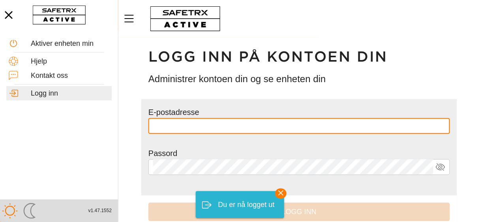
type input "**********"
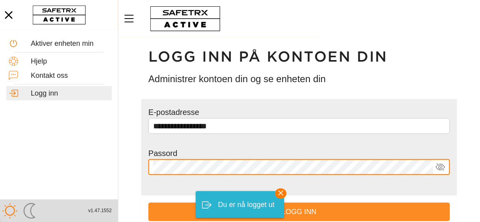
click at [338, 213] on span "Logg inn" at bounding box center [299, 212] width 289 height 12
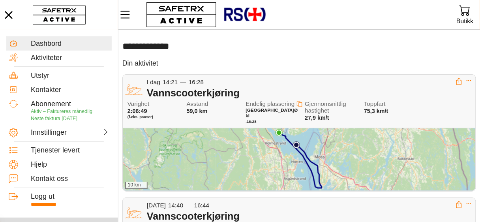
click at [303, 161] on div "10 km" at bounding box center [299, 159] width 352 height 62
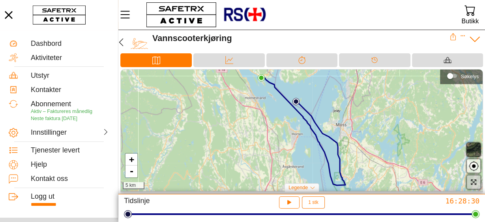
click at [472, 183] on icon "button" at bounding box center [473, 182] width 7 height 7
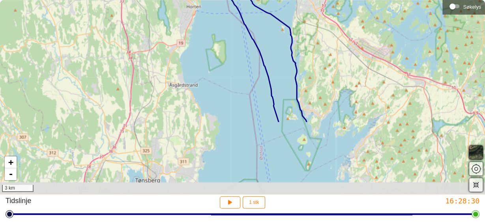
drag, startPoint x: 285, startPoint y: 139, endPoint x: 280, endPoint y: 47, distance: 91.8
click at [280, 47] on div "+ - 3 km" at bounding box center [242, 97] width 485 height 194
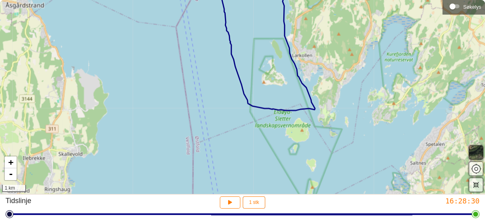
drag, startPoint x: 301, startPoint y: 108, endPoint x: 288, endPoint y: 30, distance: 79.7
click at [288, 30] on div "+ - 1 km" at bounding box center [242, 97] width 485 height 194
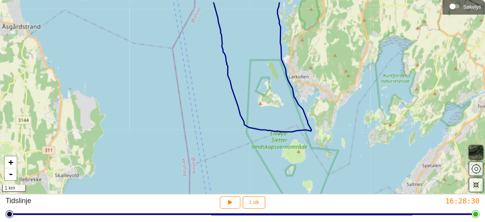
drag, startPoint x: 289, startPoint y: 63, endPoint x: 286, endPoint y: 85, distance: 22.0
click at [286, 85] on div "+ - 1 km" at bounding box center [242, 97] width 485 height 194
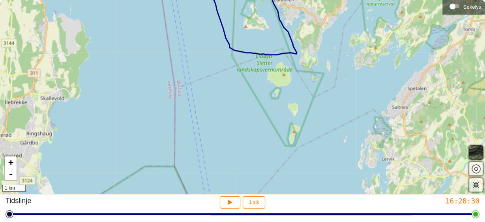
drag, startPoint x: 274, startPoint y: 110, endPoint x: 260, endPoint y: 33, distance: 78.4
click at [260, 33] on div "+ - 1 km" at bounding box center [242, 97] width 485 height 194
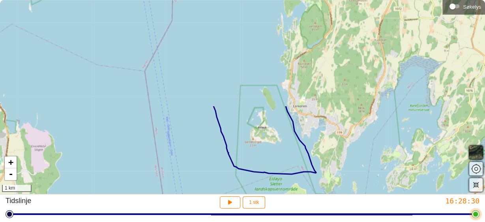
drag, startPoint x: 267, startPoint y: 87, endPoint x: 279, endPoint y: 213, distance: 126.2
click at [279, 213] on div "**********" at bounding box center [242, 111] width 485 height 222
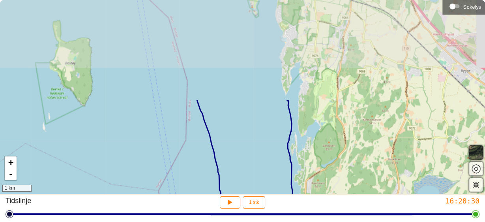
drag, startPoint x: 250, startPoint y: 73, endPoint x: 265, endPoint y: 231, distance: 158.3
click at [265, 222] on html "**********" at bounding box center [242, 111] width 485 height 222
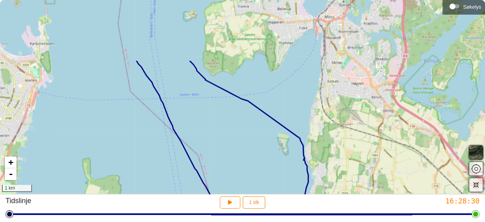
drag, startPoint x: 223, startPoint y: 75, endPoint x: 249, endPoint y: 155, distance: 84.2
click at [249, 155] on div "+ - 1 km" at bounding box center [242, 97] width 485 height 194
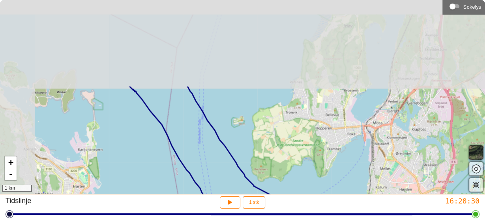
drag, startPoint x: 177, startPoint y: 52, endPoint x: 228, endPoint y: 165, distance: 123.9
click at [228, 165] on div "+ - 1 km" at bounding box center [242, 97] width 485 height 194
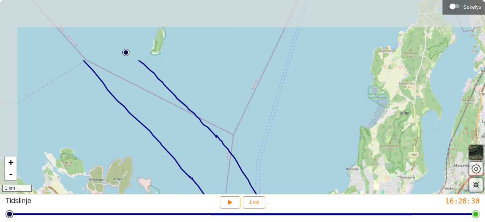
drag, startPoint x: 151, startPoint y: 67, endPoint x: 209, endPoint y: 159, distance: 108.8
click at [209, 158] on div "+ - 1 km" at bounding box center [242, 97] width 485 height 194
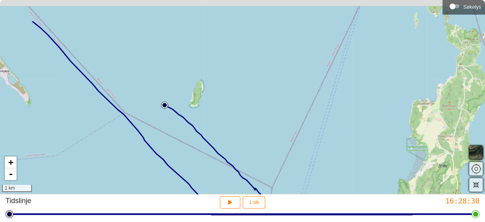
drag, startPoint x: 148, startPoint y: 95, endPoint x: 182, endPoint y: 136, distance: 53.3
click at [182, 136] on div "+ - 1 km" at bounding box center [242, 97] width 485 height 194
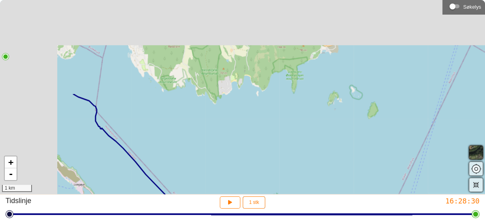
drag, startPoint x: 115, startPoint y: 55, endPoint x: 243, endPoint y: 234, distance: 220.3
click at [243, 222] on html "**********" at bounding box center [242, 111] width 485 height 222
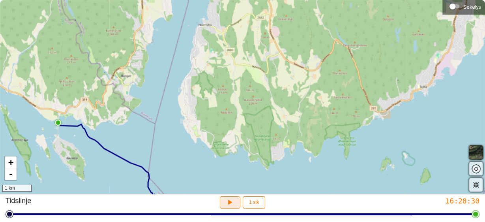
drag, startPoint x: 225, startPoint y: 202, endPoint x: 216, endPoint y: 181, distance: 22.9
click at [216, 181] on div "**********" at bounding box center [242, 111] width 485 height 222
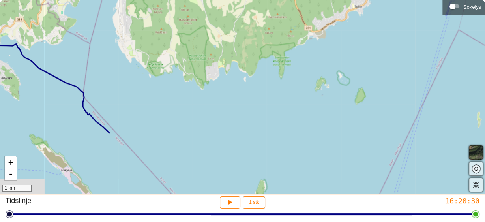
drag, startPoint x: 215, startPoint y: 177, endPoint x: 130, endPoint y: 67, distance: 139.1
click at [130, 67] on div "+ - 1 km" at bounding box center [242, 97] width 485 height 194
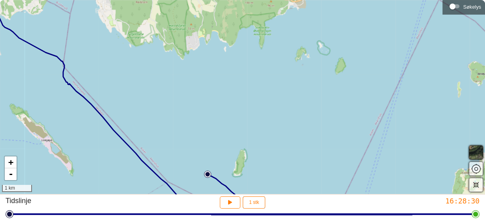
click at [207, 172] on img at bounding box center [207, 174] width 7 height 7
click at [171, 133] on div "Startsted × + - 1 km" at bounding box center [242, 97] width 485 height 194
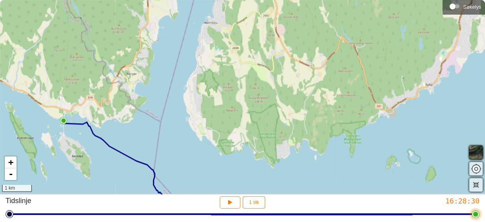
drag, startPoint x: 156, startPoint y: 126, endPoint x: 215, endPoint y: 215, distance: 107.4
click at [244, 222] on html "**********" at bounding box center [242, 111] width 485 height 222
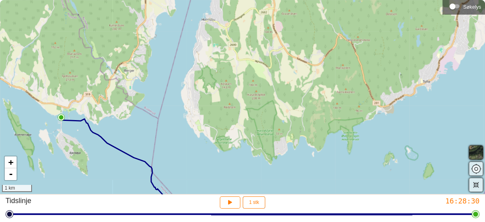
click at [60, 115] on img at bounding box center [61, 117] width 7 height 7
click at [190, 154] on div "Sluttsted × + - 1 km" at bounding box center [242, 97] width 485 height 194
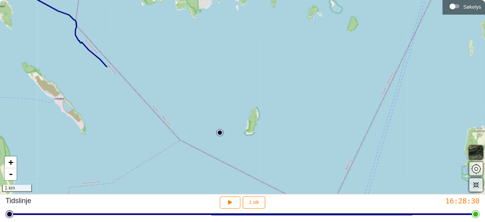
drag, startPoint x: 185, startPoint y: 161, endPoint x: 111, endPoint y: 18, distance: 161.5
click at [111, 18] on div "+ - 1 km" at bounding box center [242, 97] width 485 height 194
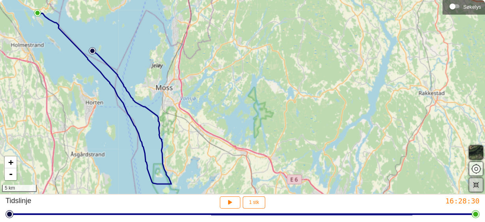
click at [477, 186] on icon "button" at bounding box center [477, 185] width 6 height 6
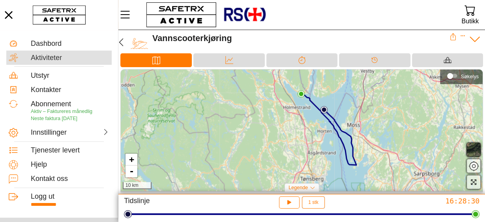
click at [53, 57] on font "Aktiviteter" at bounding box center [46, 58] width 31 height 8
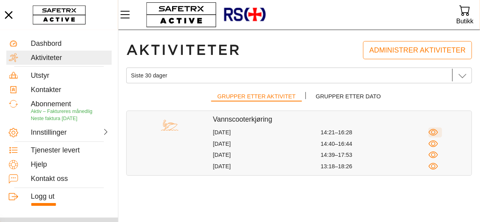
click at [432, 132] on icon "button" at bounding box center [434, 133] width 10 height 10
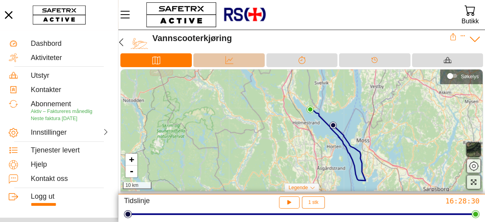
click at [239, 64] on div "Data" at bounding box center [229, 60] width 71 height 14
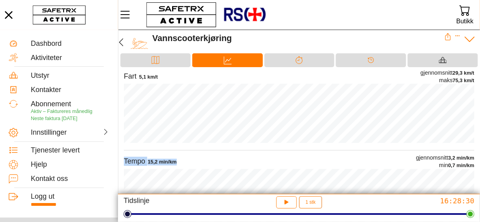
click at [239, 134] on div "Fart 5,1 km/t gjennomsnitt 29,3 km/t maks 75,3 km/t Tempo 15,2 min/km gjennomsn…" at bounding box center [299, 191] width 351 height 245
click at [296, 60] on icon at bounding box center [299, 60] width 8 height 8
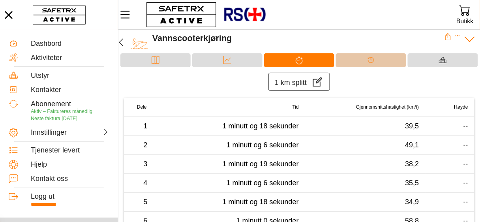
click at [366, 61] on div "Tidslinje" at bounding box center [371, 60] width 16 height 12
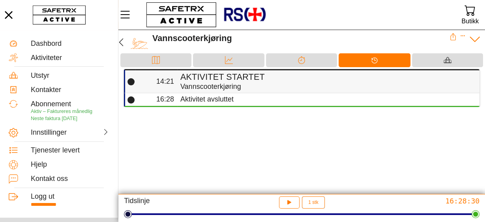
click at [334, 80] on h4 "Aktivitet startet" at bounding box center [327, 77] width 293 height 10
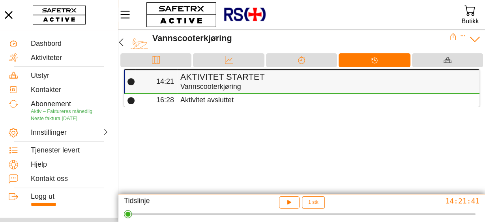
click at [334, 80] on h4 "Aktivitet startet" at bounding box center [327, 77] width 293 height 10
click at [224, 99] on font "Aktivitet avsluttet" at bounding box center [207, 100] width 53 height 8
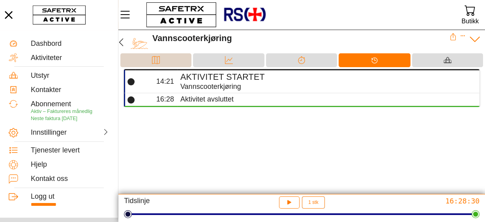
click at [149, 63] on div "Kart" at bounding box center [156, 60] width 16 height 12
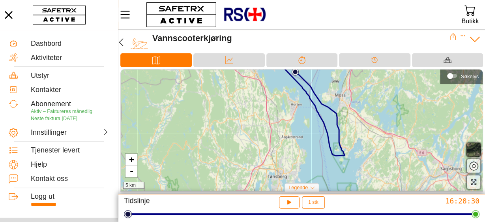
drag, startPoint x: 190, startPoint y: 127, endPoint x: 189, endPoint y: 98, distance: 29.6
click at [189, 98] on div "+ - 5 km" at bounding box center [302, 131] width 362 height 122
click at [473, 164] on span "button" at bounding box center [473, 165] width 9 height 9
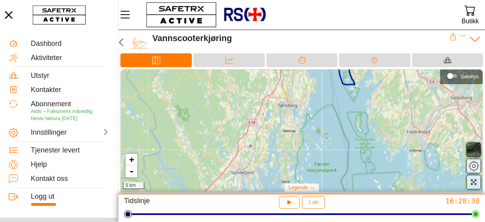
drag, startPoint x: 373, startPoint y: 177, endPoint x: 383, endPoint y: 92, distance: 85.5
click at [383, 92] on div "+ - 5 km" at bounding box center [302, 131] width 362 height 122
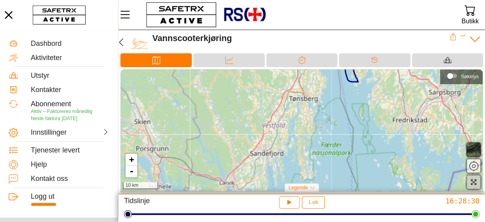
click at [474, 184] on icon "button" at bounding box center [473, 182] width 7 height 7
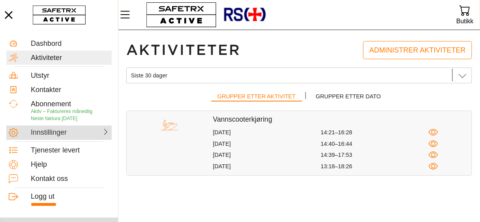
click at [88, 134] on div at bounding box center [91, 132] width 38 height 8
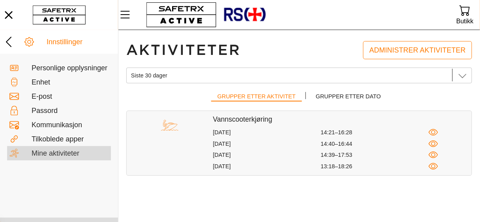
click at [65, 157] on font "Mine aktiviteter" at bounding box center [56, 153] width 48 height 8
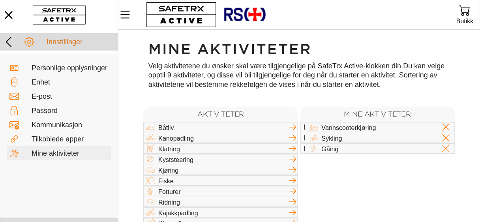
click at [66, 45] on font "Innstillinger" at bounding box center [65, 42] width 36 height 8
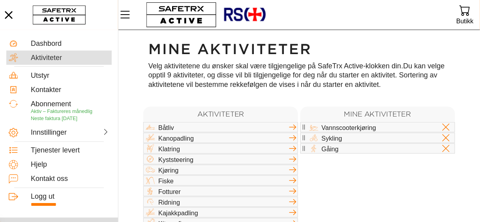
click at [49, 57] on font "Aktiviteter" at bounding box center [46, 58] width 31 height 8
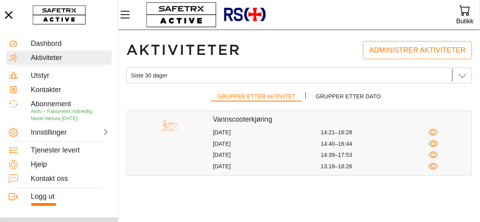
click at [228, 132] on font "[DATE]" at bounding box center [222, 132] width 18 height 6
click at [435, 132] on icon "button" at bounding box center [434, 133] width 10 height 10
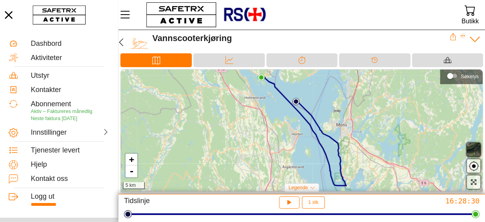
click at [461, 36] on icon "Utvide" at bounding box center [463, 36] width 4 height 1
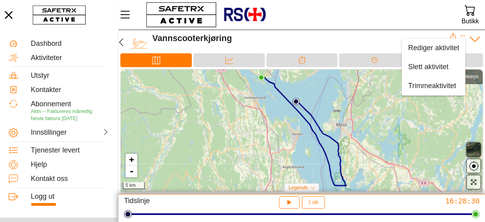
click at [334, 35] on div "Vannscooterkjøring" at bounding box center [300, 38] width 297 height 10
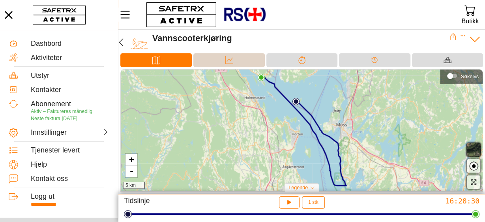
click at [241, 60] on div "Data" at bounding box center [229, 60] width 71 height 14
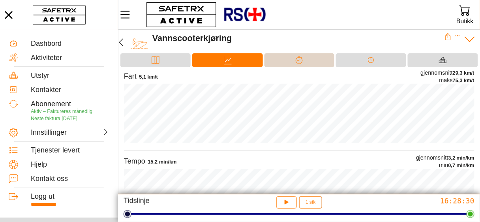
click at [307, 63] on div "Splitter" at bounding box center [300, 60] width 70 height 14
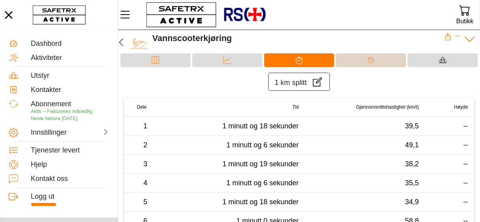
click at [374, 57] on icon at bounding box center [371, 60] width 8 height 8
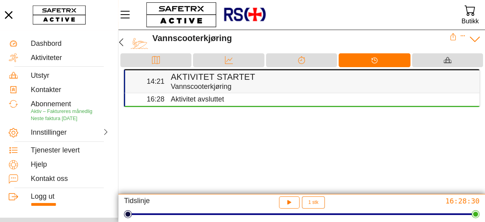
click at [214, 84] on font "Vannscooterkjøring" at bounding box center [201, 87] width 61 height 8
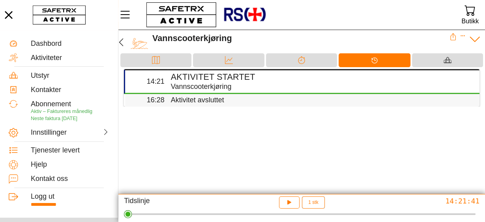
click at [203, 99] on font "Aktivitet avsluttet" at bounding box center [197, 100] width 53 height 8
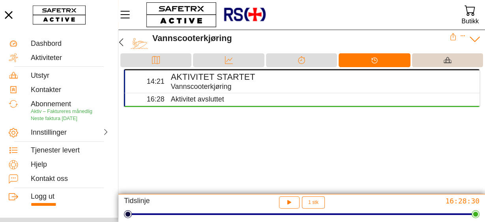
click at [451, 57] on img at bounding box center [448, 60] width 8 height 8
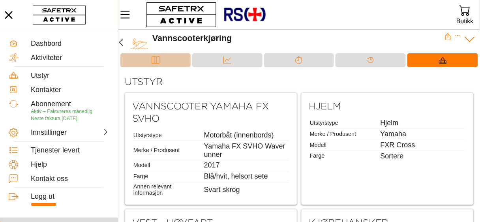
click at [171, 59] on div "Kart" at bounding box center [155, 60] width 70 height 14
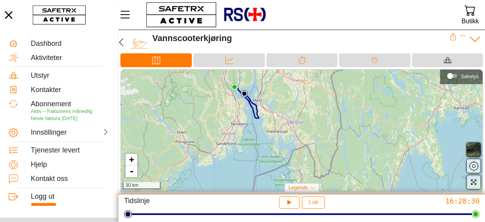
click at [313, 187] on icon at bounding box center [312, 187] width 5 height 5
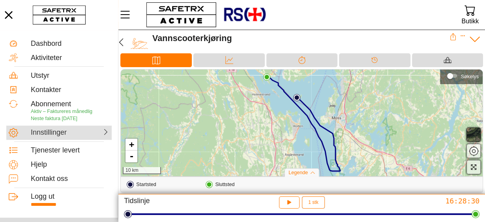
click at [61, 137] on div "Innstillinger" at bounding box center [58, 133] width 105 height 14
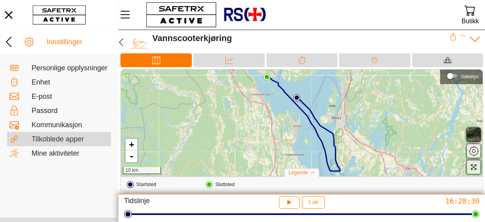
click at [62, 143] on font "Tilkoblede apper" at bounding box center [58, 139] width 52 height 8
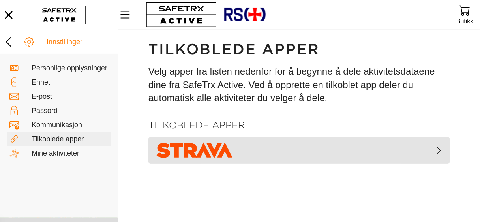
scroll to position [0, 0]
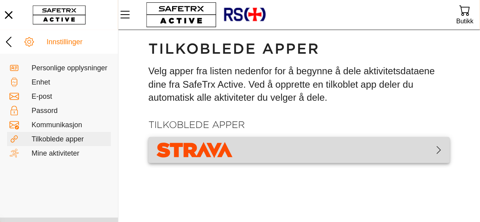
click at [442, 149] on icon "button" at bounding box center [438, 149] width 9 height 9
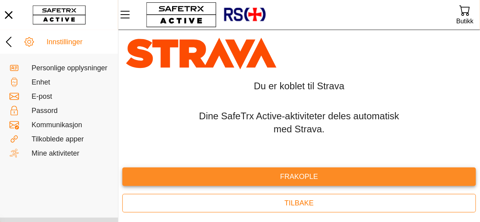
click at [302, 178] on font "Frakople" at bounding box center [299, 177] width 38 height 8
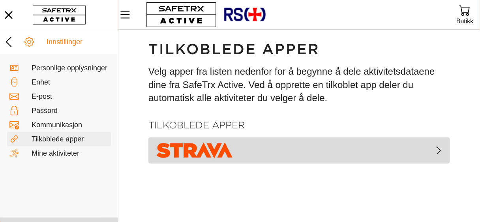
click at [439, 150] on icon "button" at bounding box center [438, 150] width 9 height 9
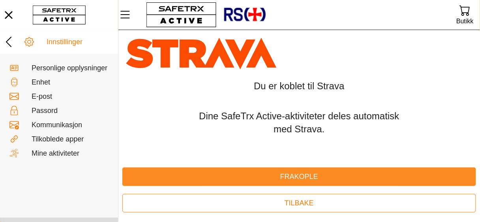
scroll to position [0, 0]
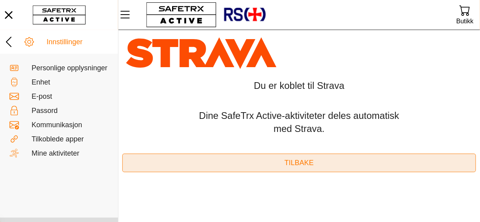
click at [294, 163] on font "Tilbake" at bounding box center [299, 163] width 29 height 8
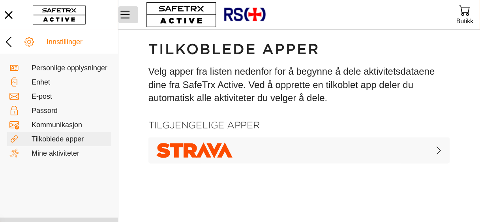
click at [122, 17] on icon "Meny" at bounding box center [124, 14] width 13 height 13
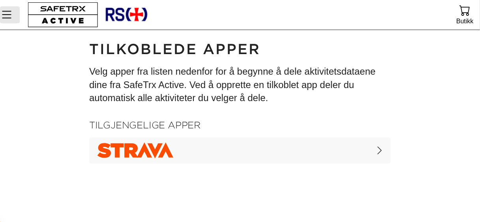
click at [6, 11] on icon "Meny" at bounding box center [6, 14] width 13 height 13
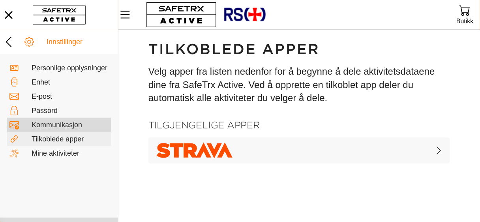
click at [49, 129] on font "Kommunikasjon" at bounding box center [57, 125] width 51 height 8
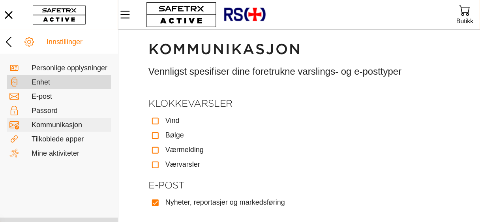
click at [57, 87] on div "Enhet" at bounding box center [70, 82] width 77 height 9
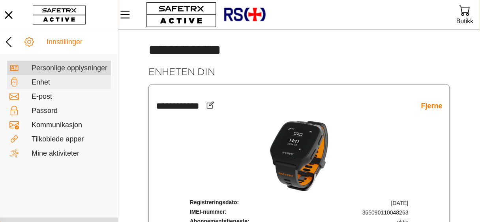
click at [57, 72] on font "Personlige opplysninger" at bounding box center [70, 68] width 76 height 8
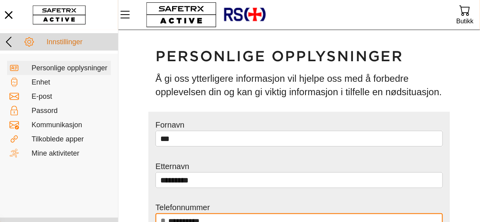
click at [13, 42] on icon at bounding box center [8, 42] width 13 height 13
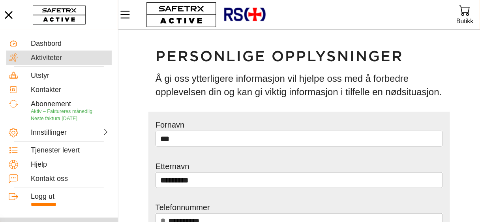
click at [53, 56] on font "Aktiviteter" at bounding box center [46, 58] width 31 height 8
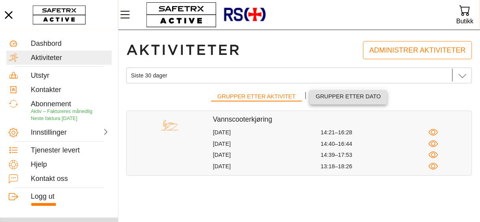
click at [335, 97] on font "Grupper etter dato" at bounding box center [348, 96] width 65 height 6
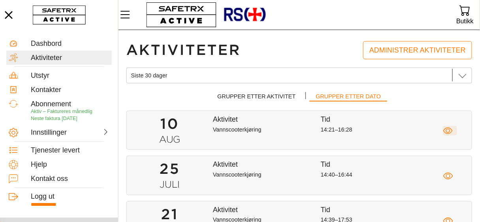
click at [448, 131] on icon "button" at bounding box center [449, 131] width 10 height 10
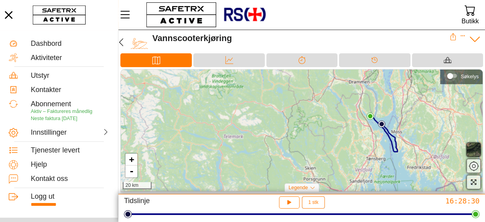
click at [453, 76] on div "Søkelys" at bounding box center [451, 76] width 6 height 6
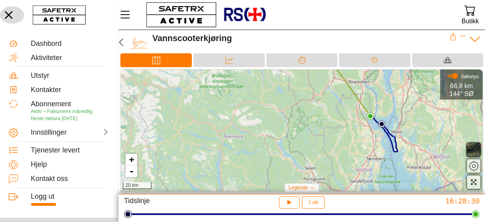
click at [12, 13] on icon "button" at bounding box center [9, 15] width 8 height 8
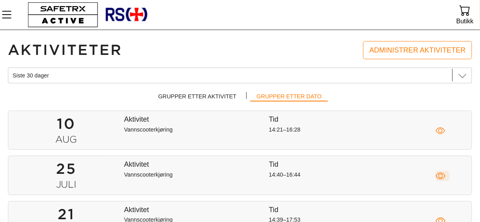
click at [440, 173] on icon "button" at bounding box center [441, 176] width 10 height 10
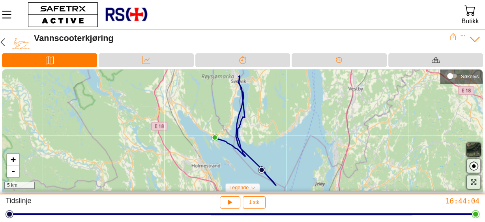
click at [457, 78] on div "Søkelys" at bounding box center [452, 76] width 17 height 12
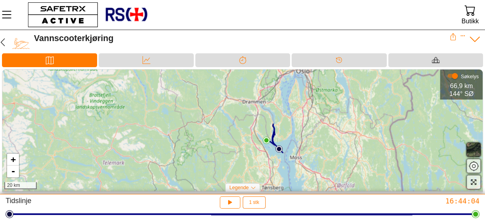
drag, startPoint x: 319, startPoint y: 139, endPoint x: 316, endPoint y: 105, distance: 33.3
click at [316, 105] on div "+ - 20 km" at bounding box center [242, 131] width 481 height 122
